Goal: Task Accomplishment & Management: Manage account settings

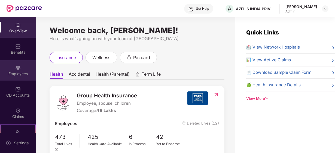
click at [21, 70] on div "Employees" at bounding box center [18, 70] width 36 height 20
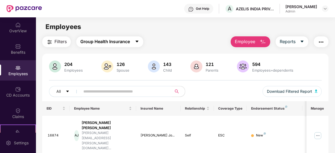
click at [138, 42] on icon "caret-down" at bounding box center [137, 41] width 4 height 4
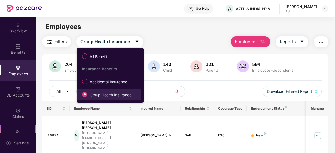
click at [104, 96] on span "Group Health Insurance" at bounding box center [110, 95] width 46 height 6
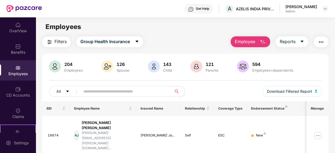
drag, startPoint x: 105, startPoint y: 98, endPoint x: 108, endPoint y: 96, distance: 3.9
click at [105, 98] on div "All Download Filtered Report" at bounding box center [185, 93] width 272 height 15
click at [109, 94] on input "text" at bounding box center [123, 92] width 81 height 8
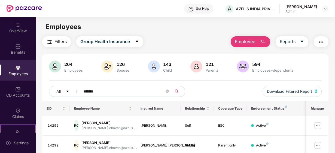
click at [107, 90] on input "******" at bounding box center [123, 92] width 81 height 8
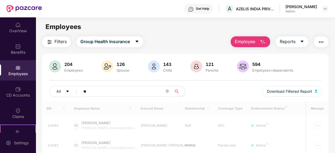
type input "*"
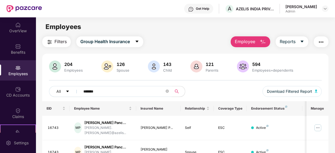
drag, startPoint x: 106, startPoint y: 90, endPoint x: 106, endPoint y: 85, distance: 4.1
type input "*"
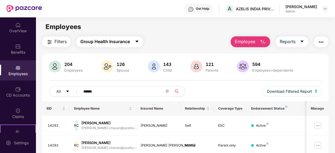
click at [138, 41] on icon "caret-down" at bounding box center [136, 42] width 3 height 2
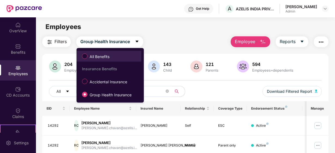
click at [95, 54] on label "All Benefits" at bounding box center [96, 56] width 35 height 9
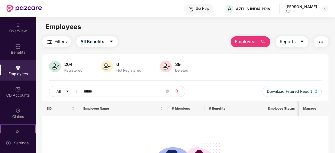
click at [103, 90] on input "******" at bounding box center [123, 92] width 81 height 8
type input "*"
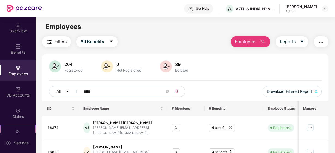
type input "*****"
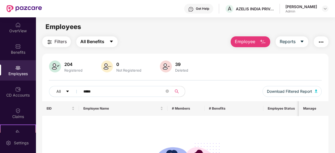
click at [112, 41] on icon "caret-down" at bounding box center [111, 42] width 3 height 2
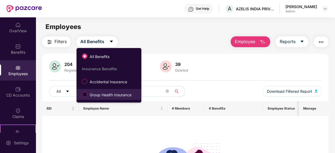
click at [101, 95] on span "Group Health Insurance" at bounding box center [110, 95] width 46 height 6
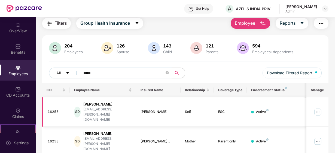
scroll to position [27, 0]
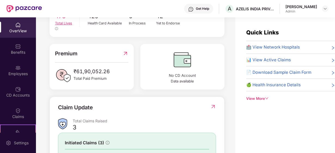
scroll to position [45, 0]
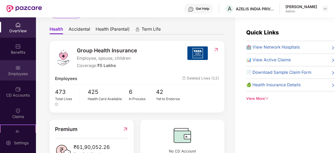
click at [15, 71] on div "Employees" at bounding box center [18, 73] width 36 height 5
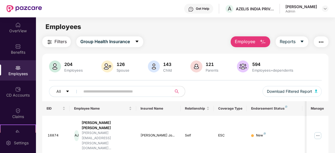
click at [112, 89] on input "text" at bounding box center [123, 92] width 81 height 8
click at [298, 43] on button "Reports" at bounding box center [291, 41] width 33 height 11
click at [324, 43] on img "button" at bounding box center [320, 42] width 7 height 7
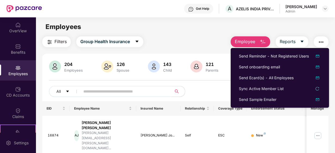
click at [263, 42] on img "button" at bounding box center [262, 42] width 7 height 7
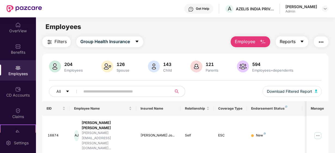
click at [299, 40] on button "Reports" at bounding box center [291, 41] width 33 height 11
click at [200, 40] on div "Filters Group Health Insurance Employee Reports" at bounding box center [185, 41] width 286 height 11
click at [305, 42] on button "Reports" at bounding box center [291, 41] width 33 height 11
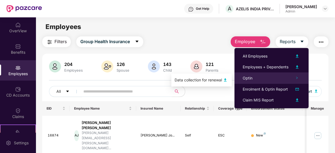
click at [251, 78] on span "Optin" at bounding box center [247, 78] width 10 height 5
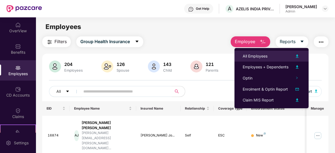
click at [257, 59] on div "All Employees" at bounding box center [271, 56] width 58 height 7
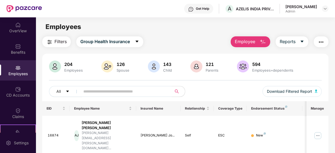
click at [130, 84] on div "204 Employees 126 Spouse 143 Child [DEMOGRAPHIC_DATA] Parents 594 Employees+dep…" at bounding box center [185, 81] width 286 height 41
click at [120, 89] on input "text" at bounding box center [123, 92] width 81 height 8
type input "*******"
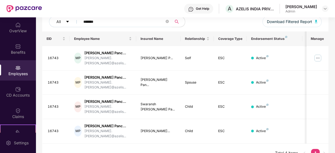
scroll to position [79, 0]
